Goal: Task Accomplishment & Management: Manage account settings

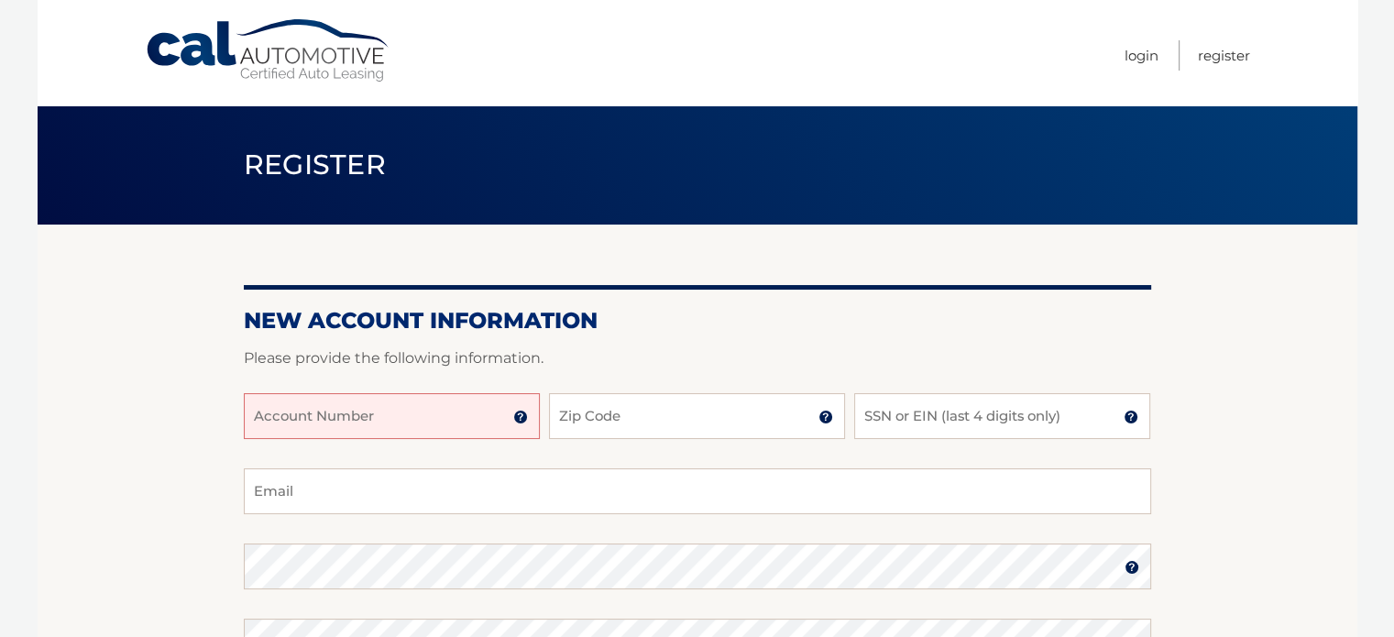
click at [422, 417] on input "Account Number" at bounding box center [392, 416] width 296 height 46
type input "44456004789"
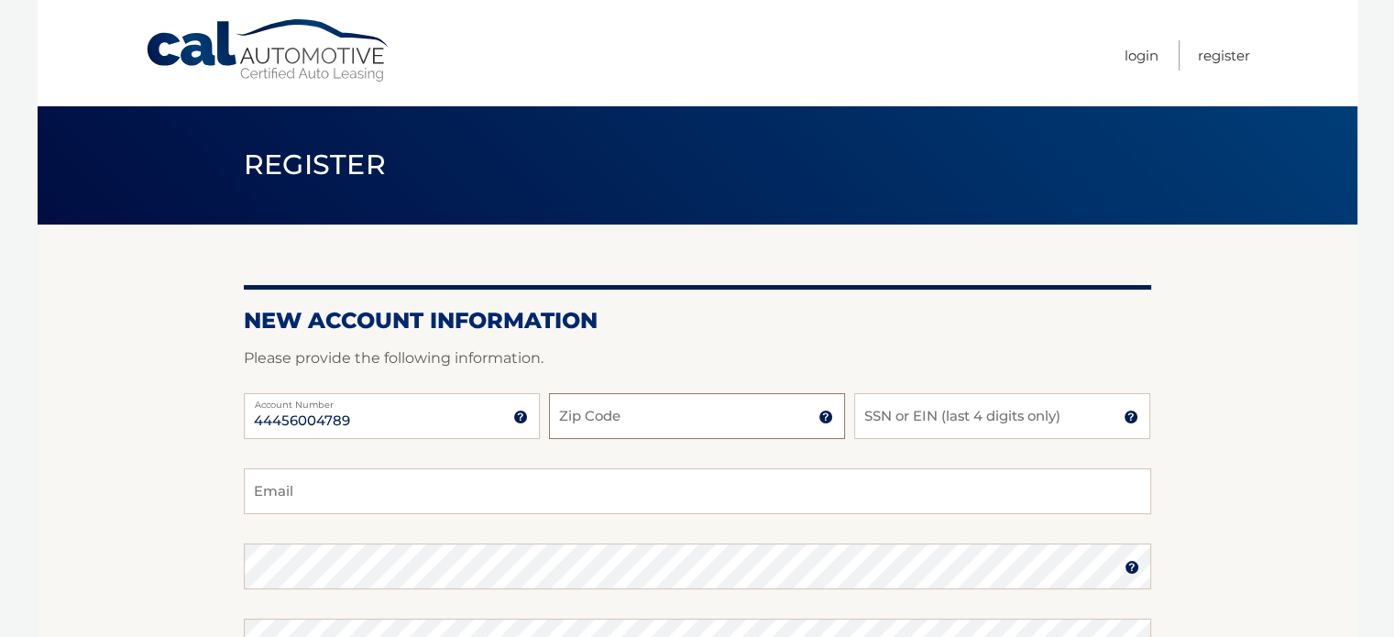
click at [569, 424] on input "Zip Code" at bounding box center [697, 416] width 296 height 46
type input "08701"
click at [894, 417] on input "SSN or EIN (last 4 digits only)" at bounding box center [1002, 416] width 296 height 46
type input "9389"
click at [685, 494] on input "Email" at bounding box center [697, 491] width 907 height 46
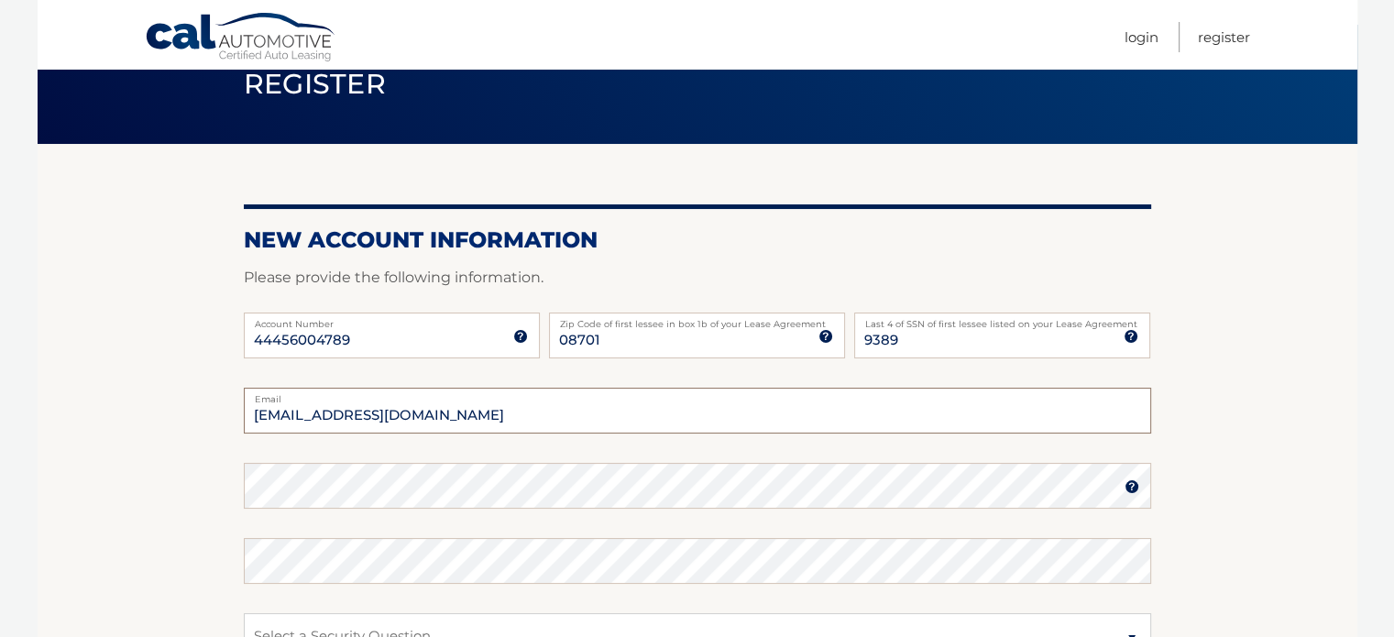
scroll to position [84, 0]
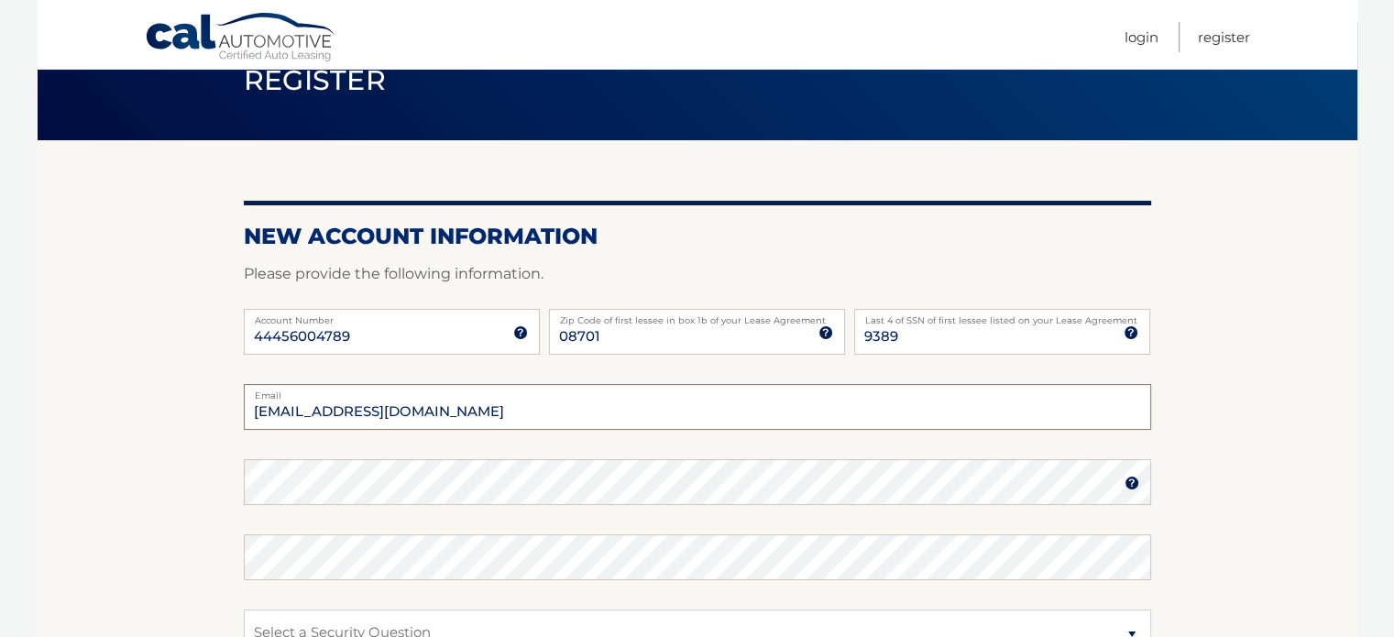
type input "tzvijak@gmail.com"
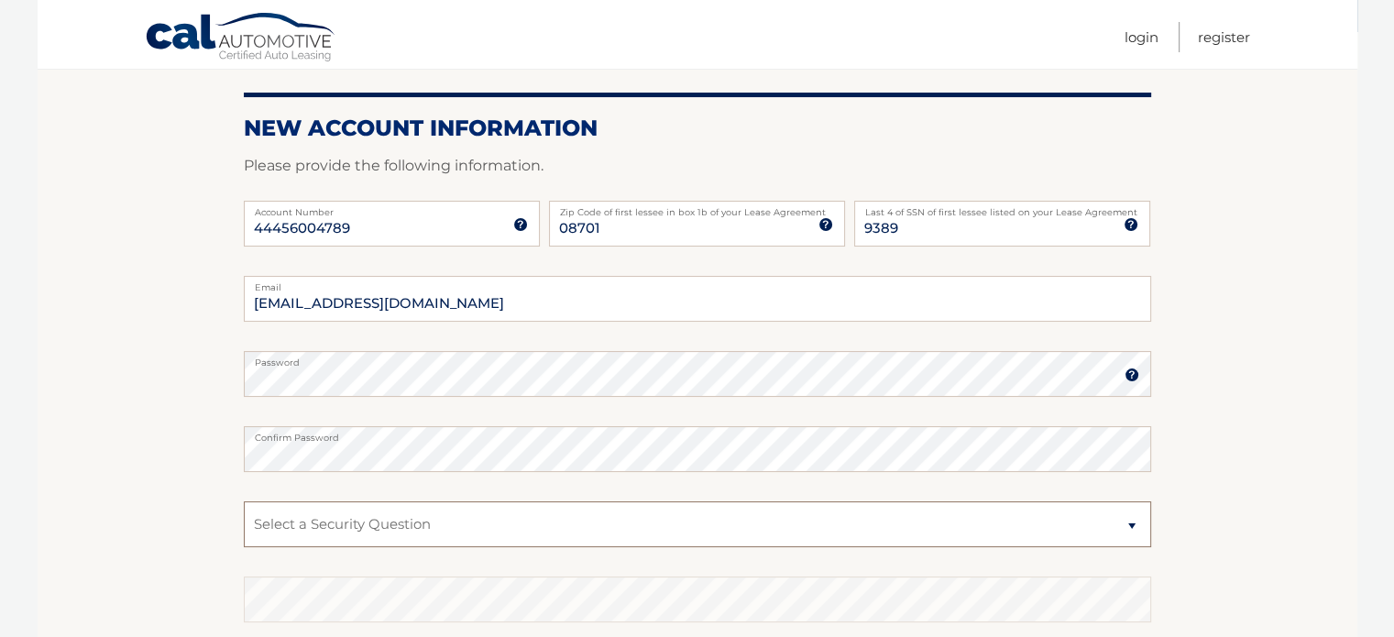
scroll to position [193, 0]
click at [642, 524] on select "Select a Security Question What was the name of your elementary school? What is…" at bounding box center [697, 523] width 907 height 46
select select "2"
click at [244, 500] on select "Select a Security Question What was the name of your elementary school? What is…" at bounding box center [697, 523] width 907 height 46
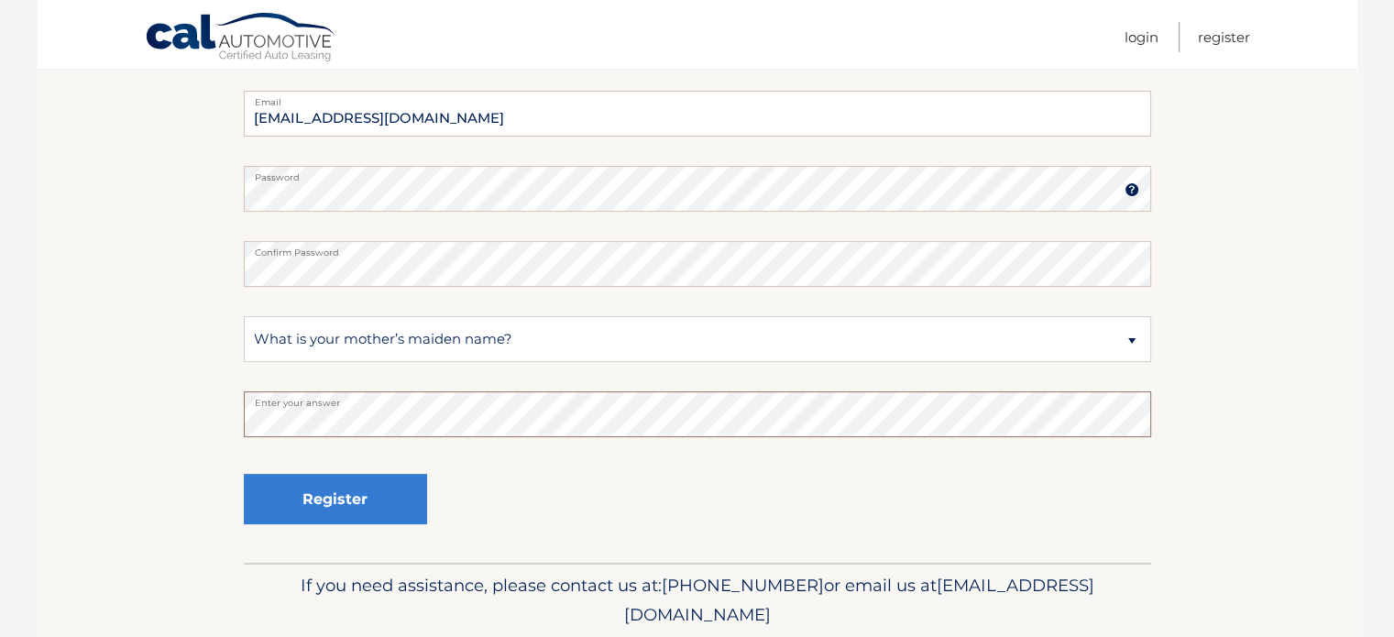
scroll to position [442, 0]
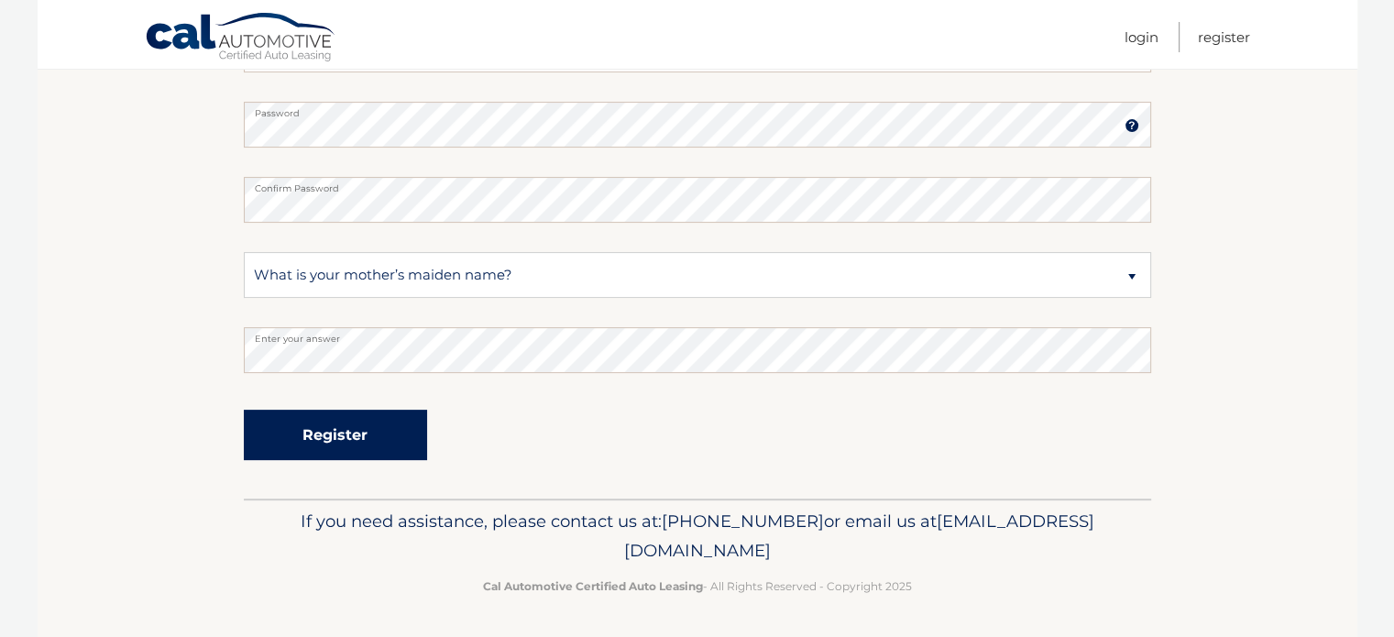
click at [381, 441] on button "Register" at bounding box center [335, 435] width 183 height 50
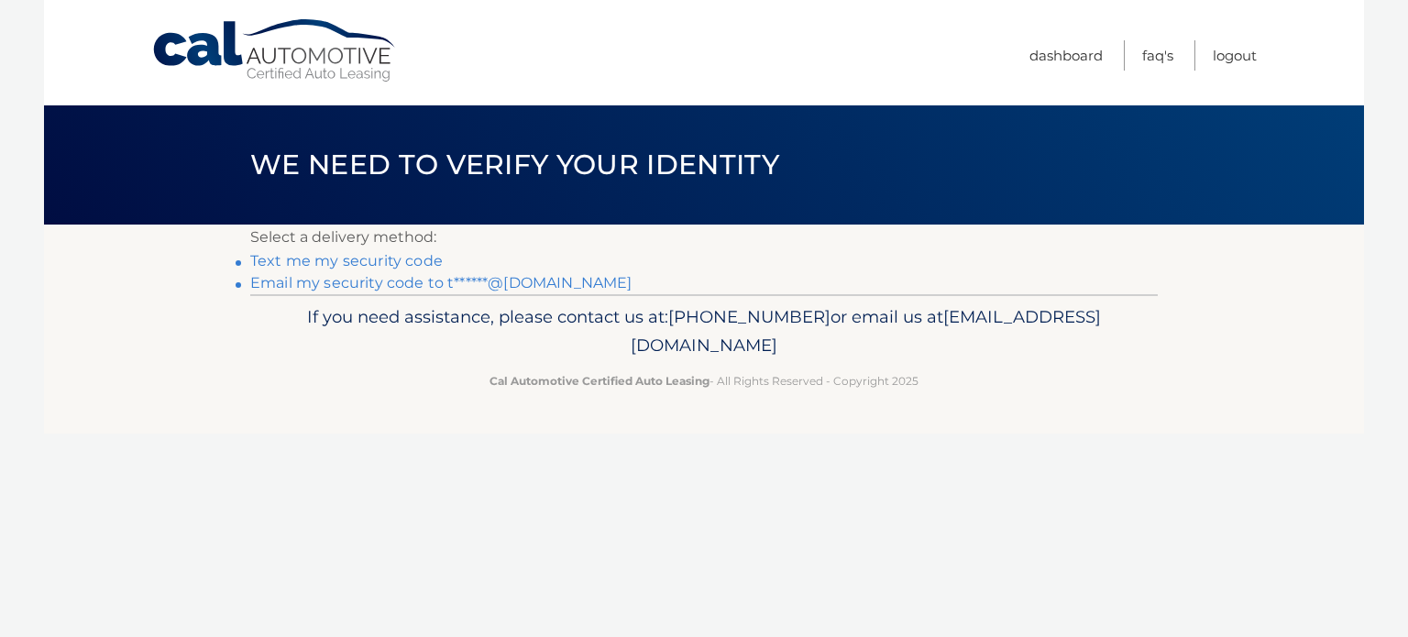
click at [381, 259] on link "Text me my security code" at bounding box center [346, 260] width 192 height 17
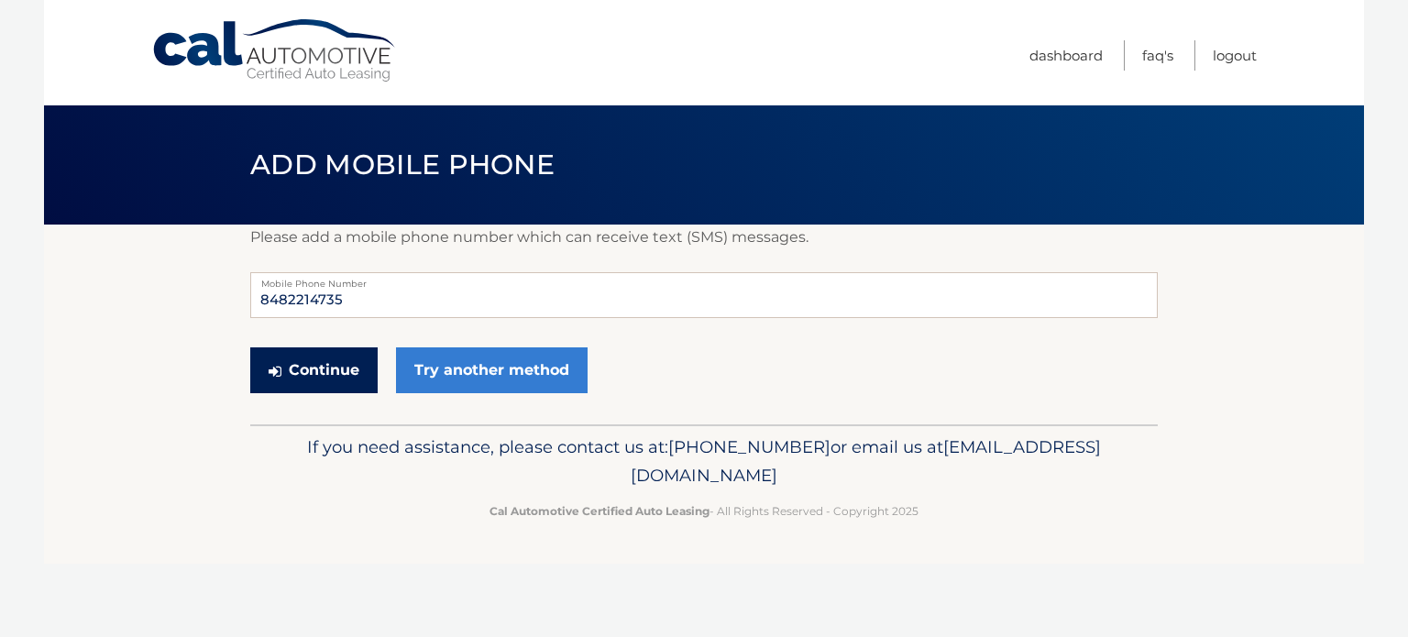
click at [345, 372] on button "Continue" at bounding box center [313, 370] width 127 height 46
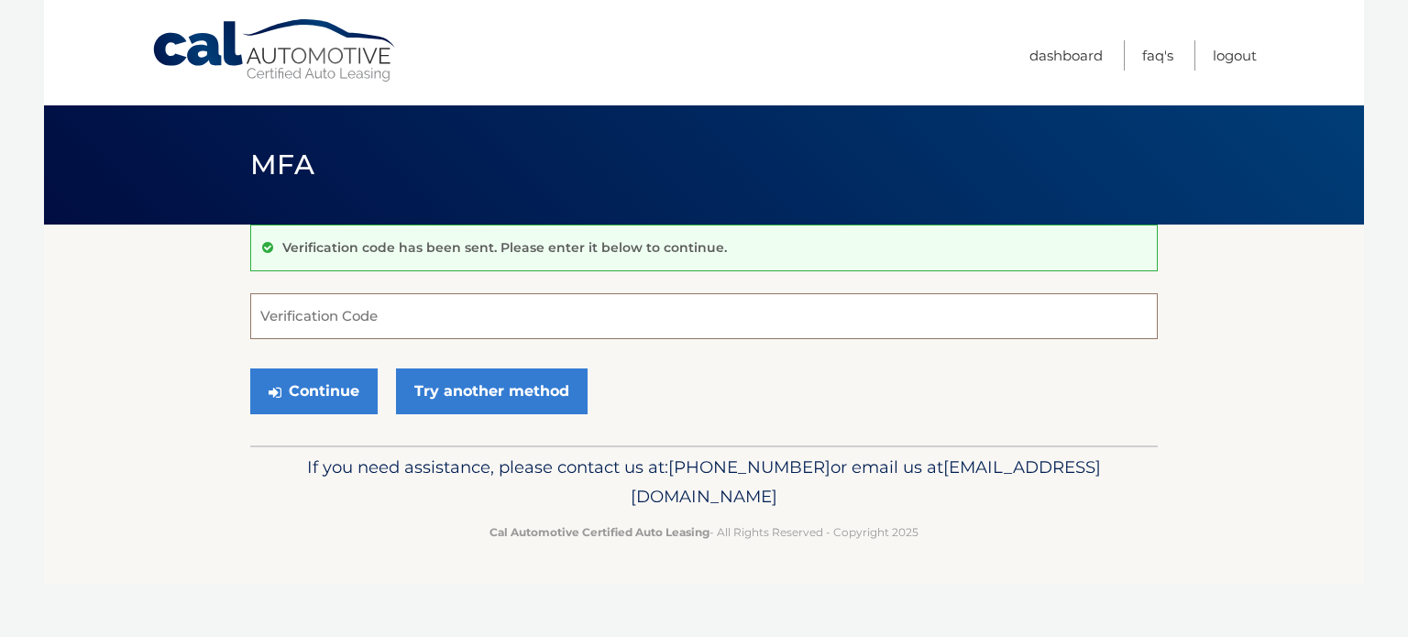
click at [382, 315] on input "Verification Code" at bounding box center [703, 316] width 907 height 46
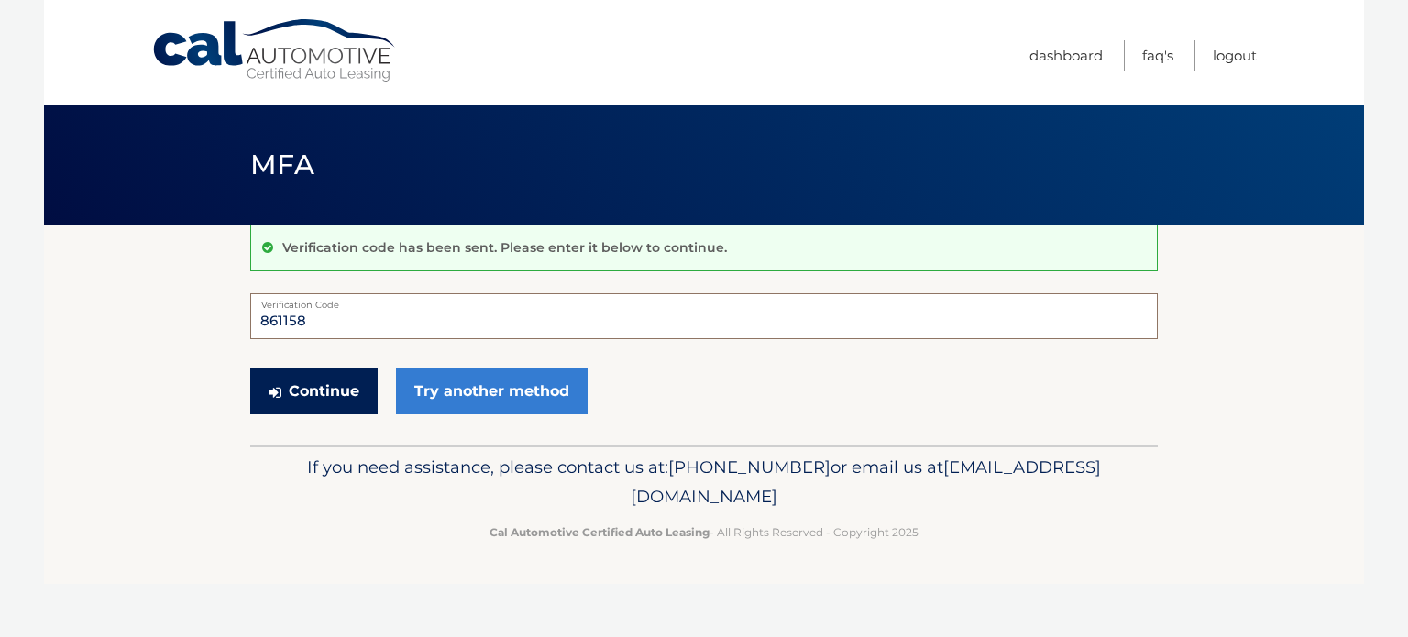
type input "861158"
click at [334, 381] on button "Continue" at bounding box center [313, 391] width 127 height 46
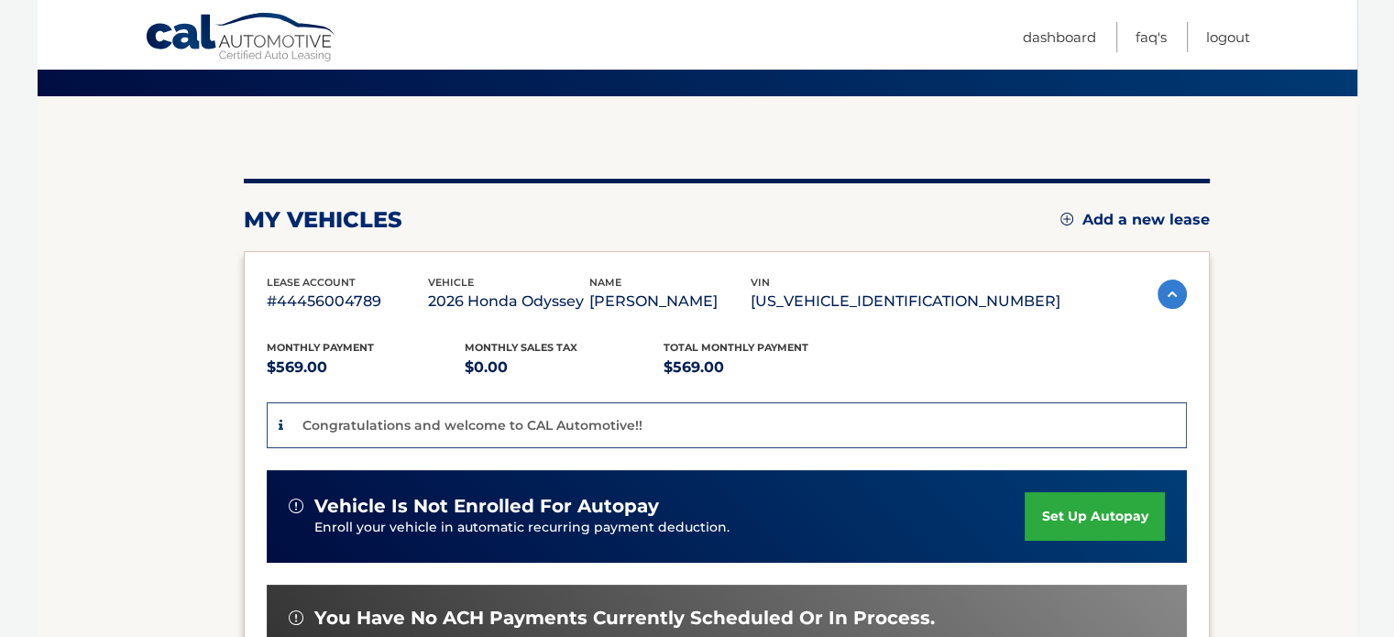
scroll to position [125, 0]
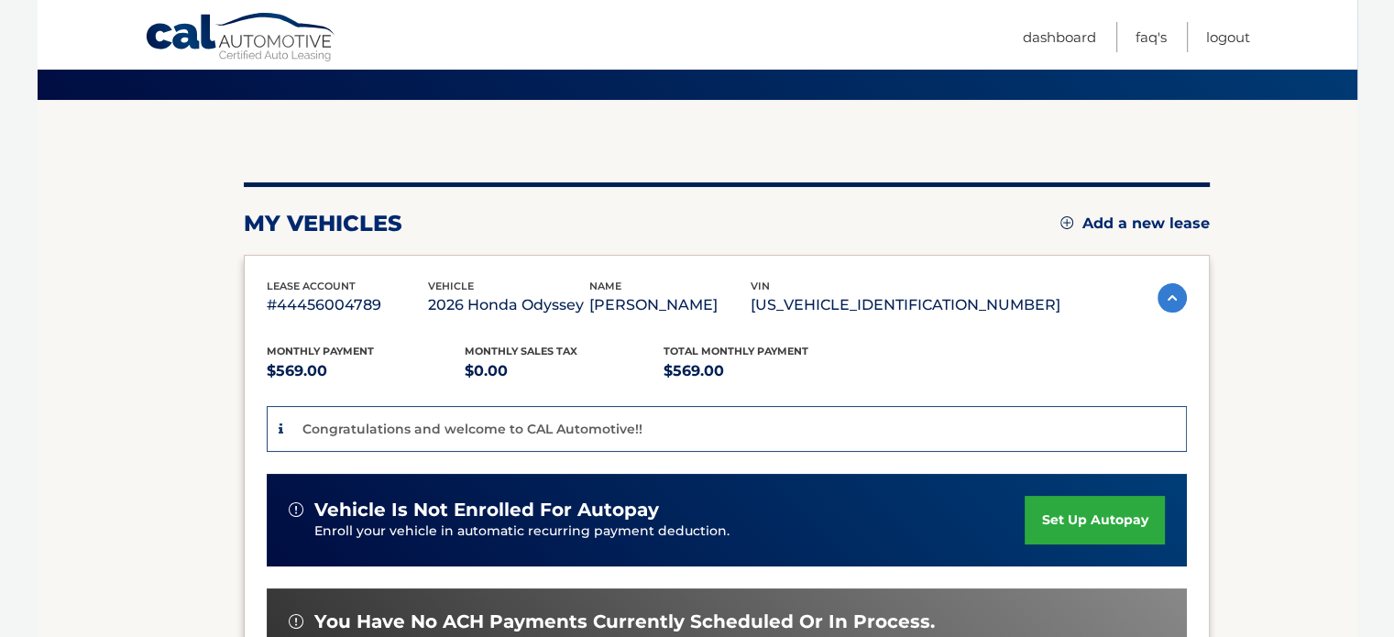
click at [1169, 295] on img at bounding box center [1171, 297] width 29 height 29
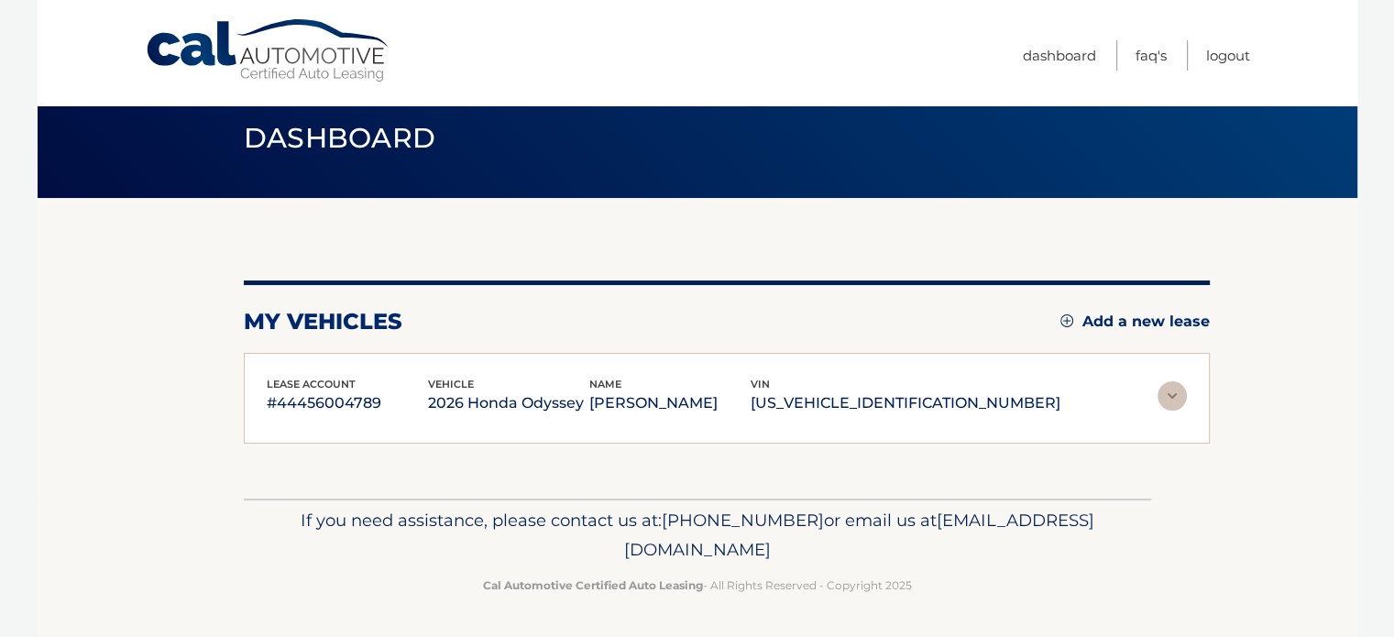
scroll to position [21, 0]
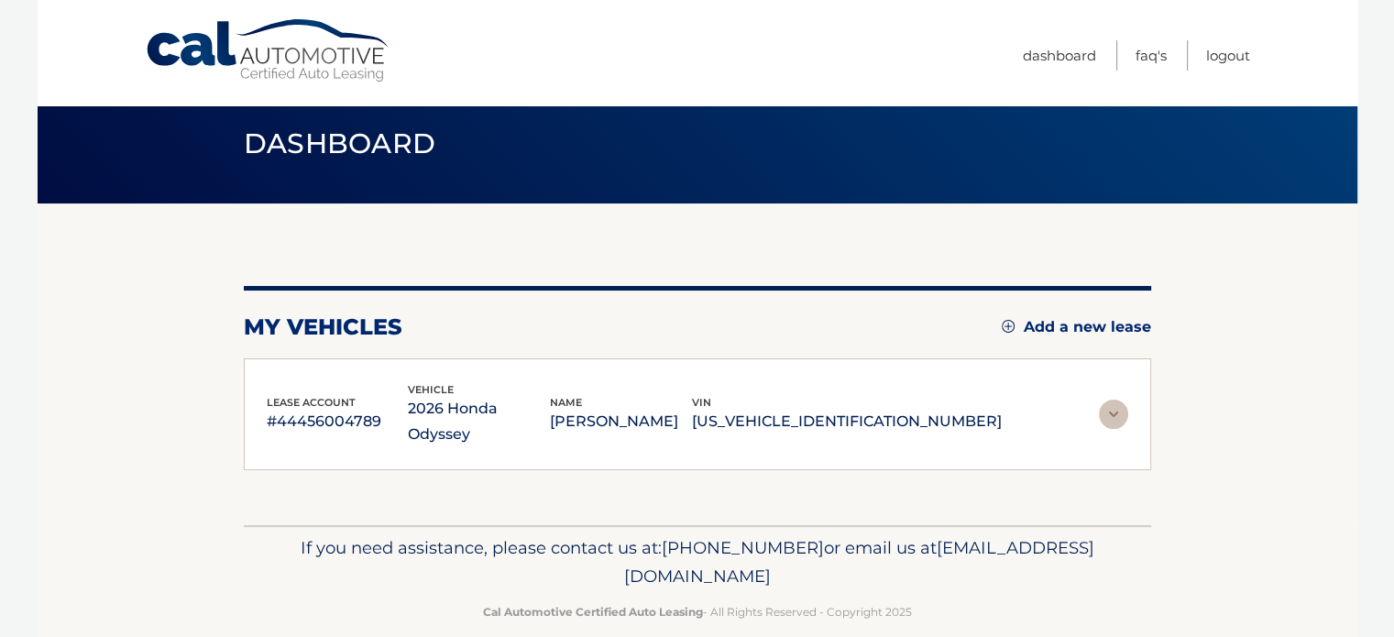
click at [1106, 411] on img at bounding box center [1113, 414] width 29 height 29
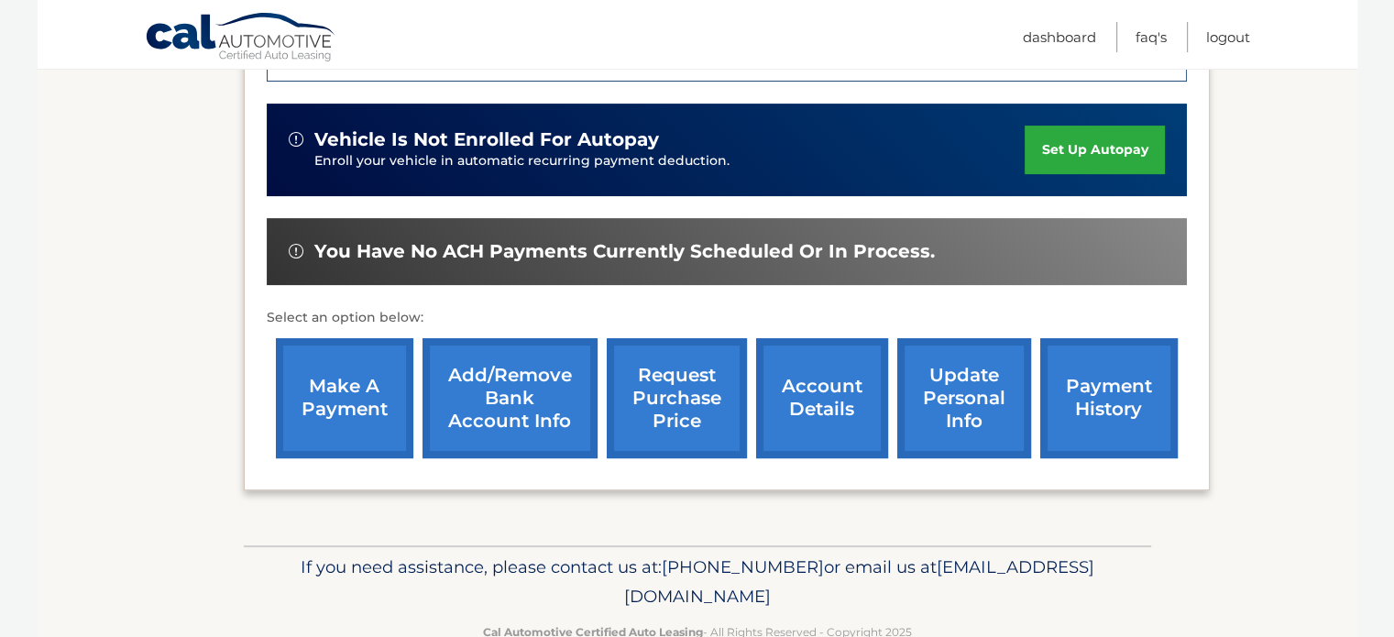
scroll to position [497, 0]
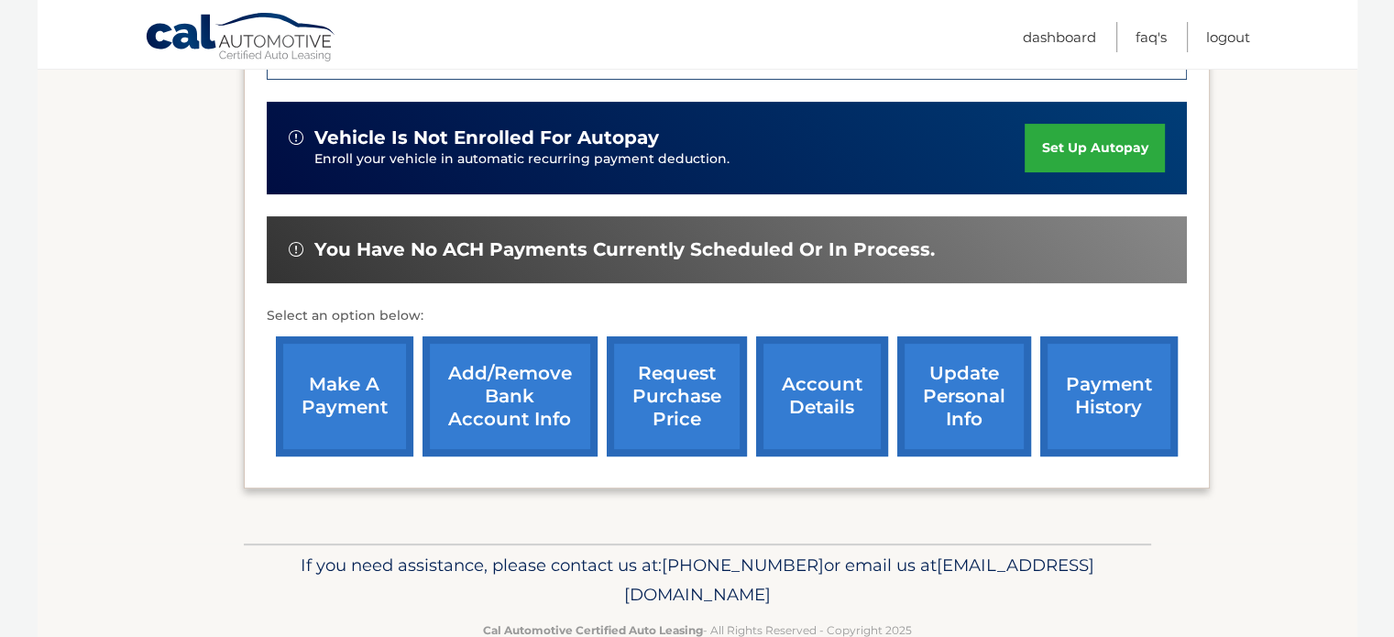
click at [810, 413] on link "account details" at bounding box center [822, 396] width 132 height 120
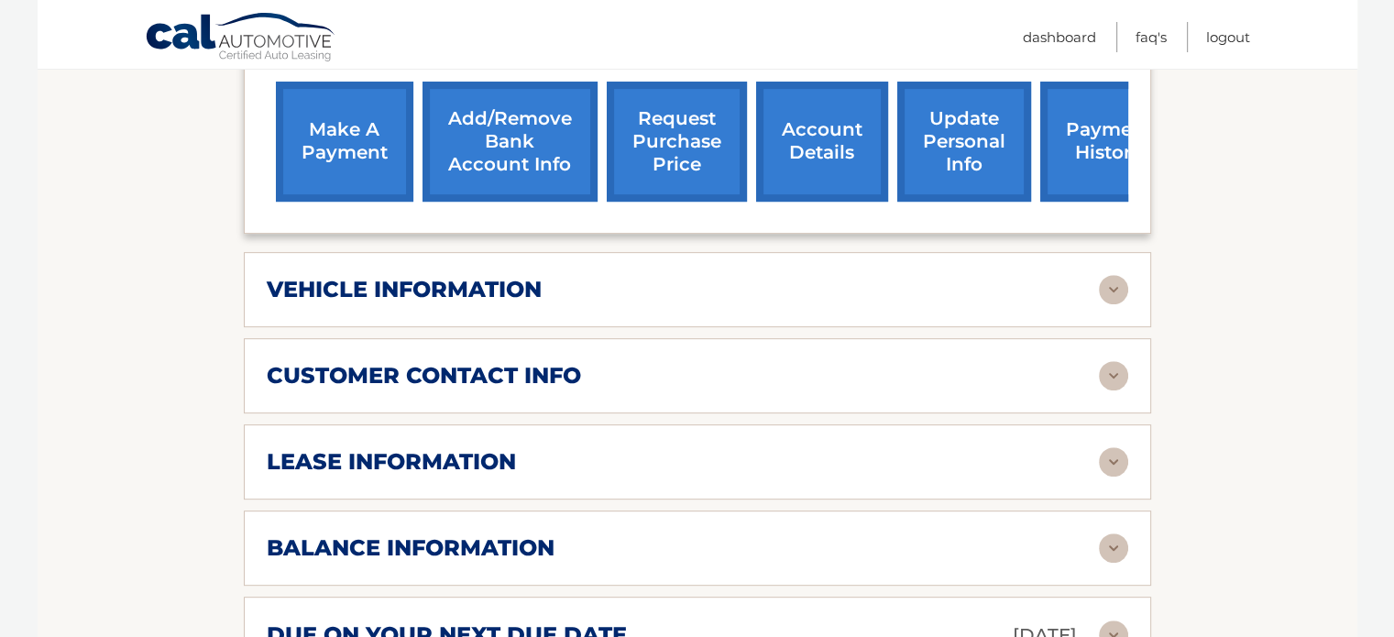
scroll to position [736, 0]
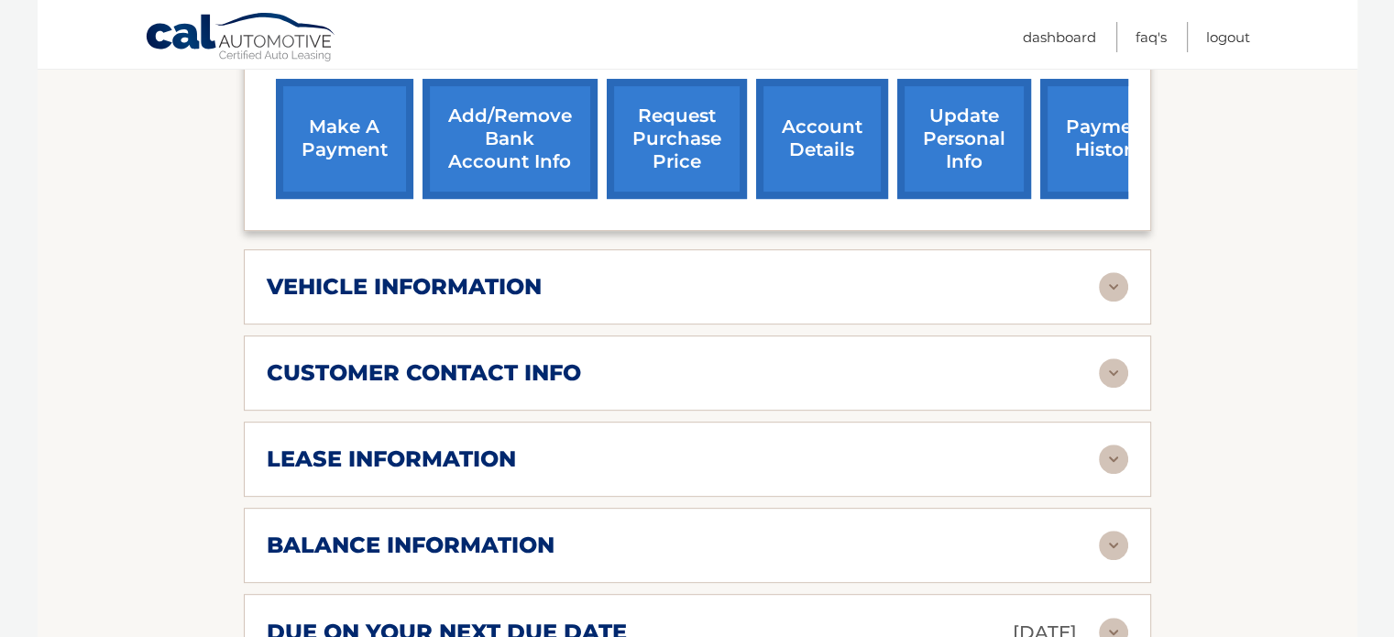
click at [1102, 272] on img at bounding box center [1113, 286] width 29 height 29
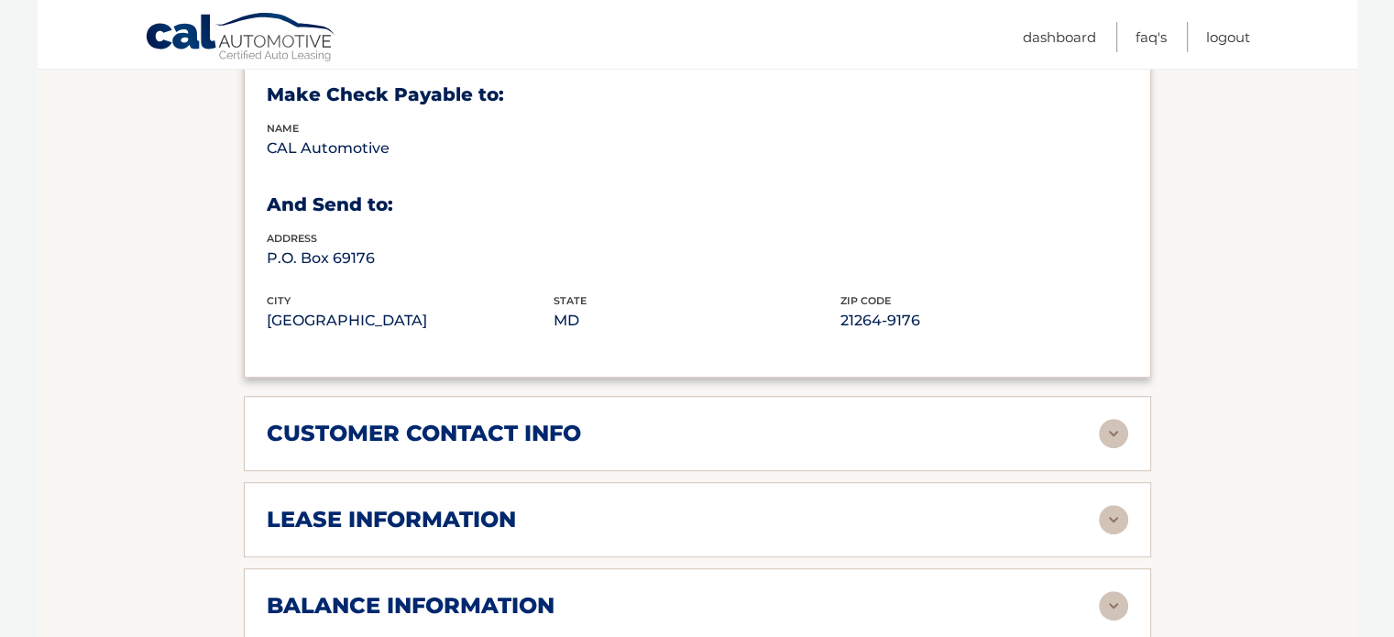
scroll to position [1139, 0]
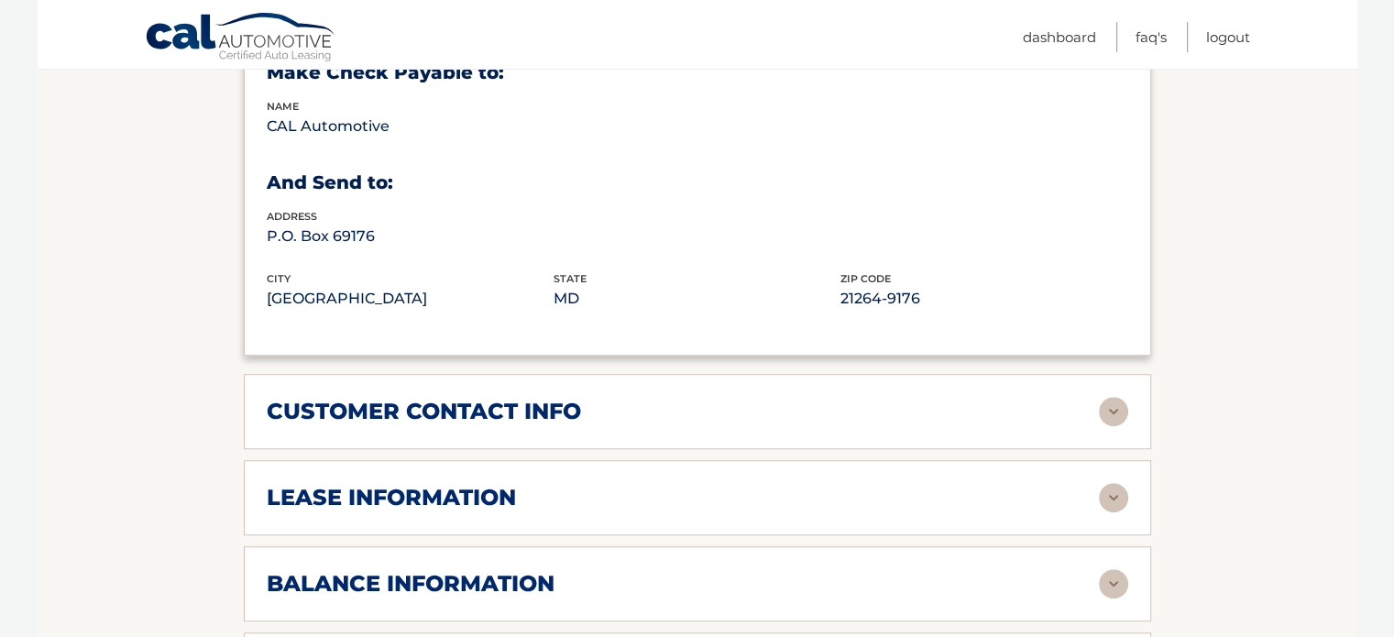
click at [1105, 460] on div "lease information Contract Start Date [DATE] Term 39 Maturity Date [DATE] Start…" at bounding box center [697, 497] width 907 height 75
click at [1108, 483] on img at bounding box center [1113, 497] width 29 height 29
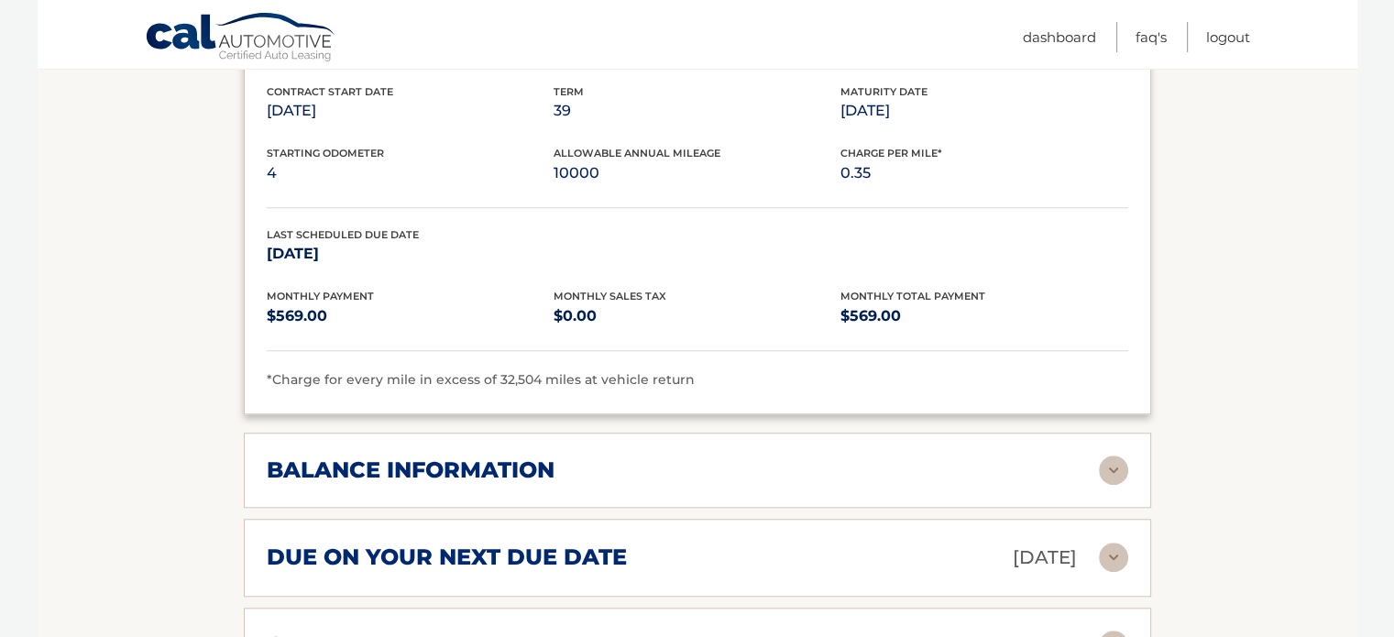
scroll to position [1595, 0]
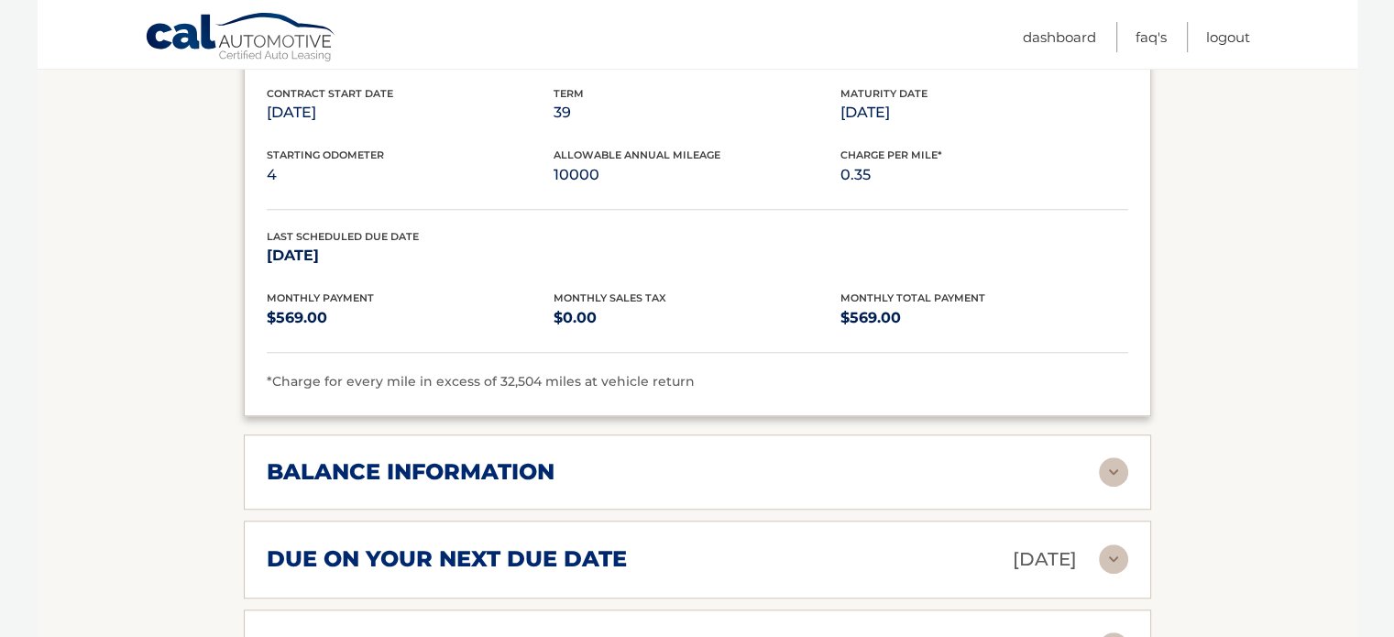
click at [1121, 457] on img at bounding box center [1113, 471] width 29 height 29
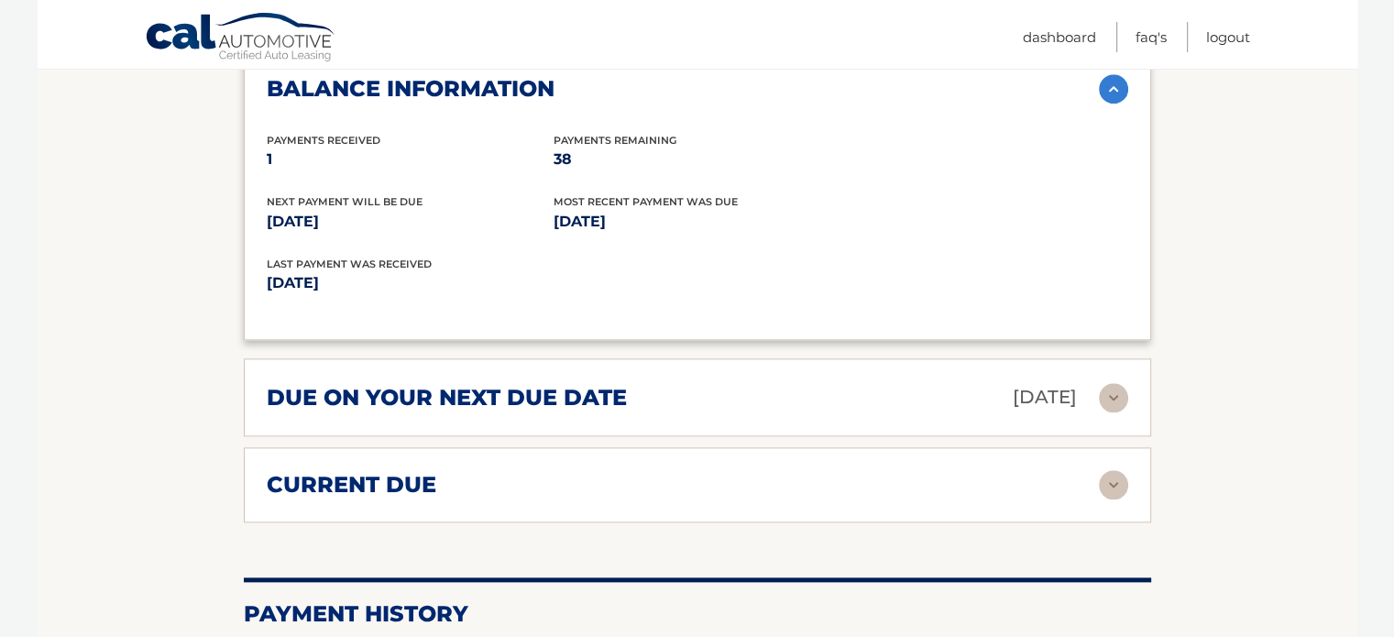
scroll to position [1976, 0]
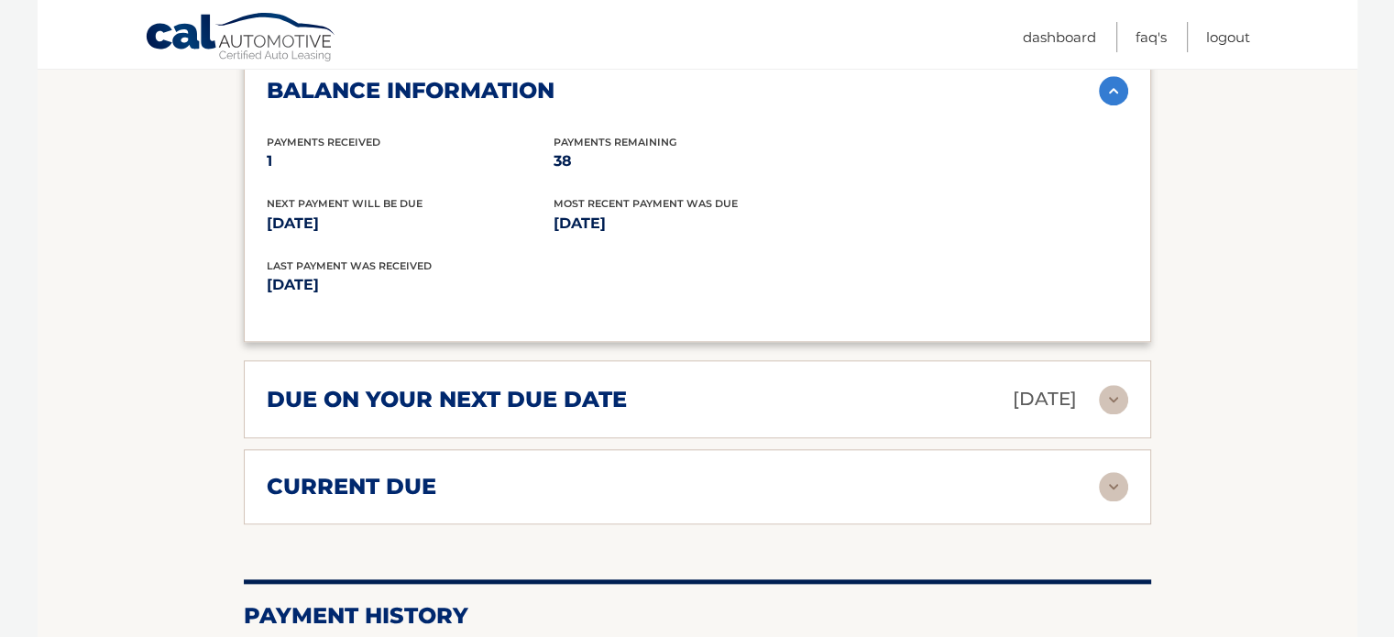
click at [1125, 385] on img at bounding box center [1113, 399] width 29 height 29
